Goal: Check status: Check status

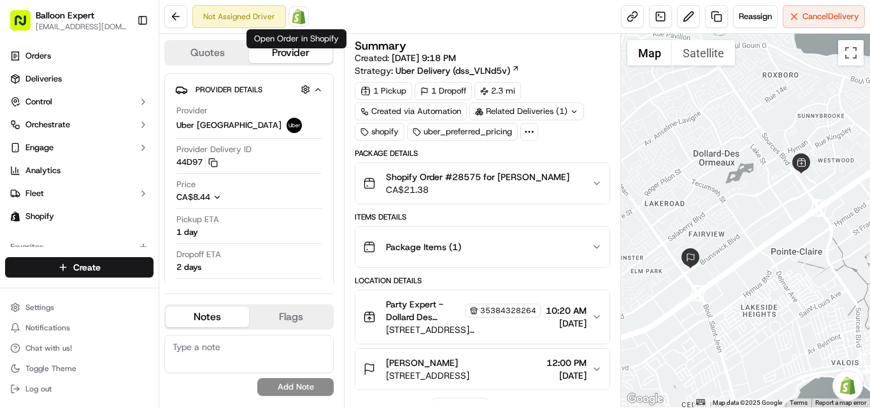
click at [302, 22] on img at bounding box center [298, 16] width 15 height 15
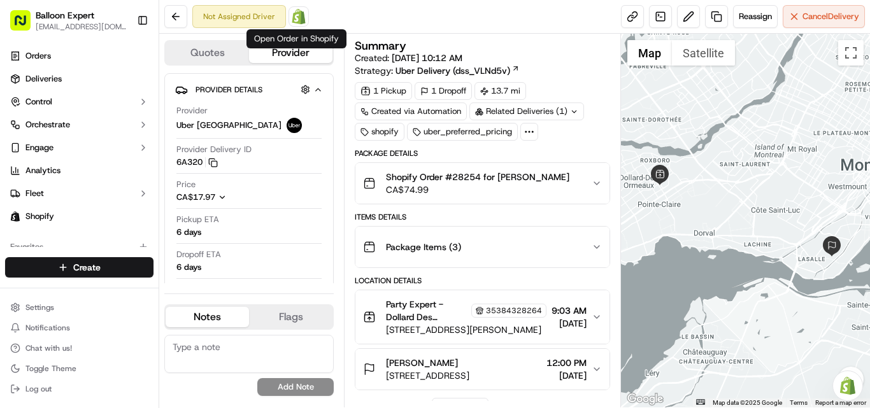
click at [296, 18] on img at bounding box center [298, 16] width 15 height 15
